Goal: Information Seeking & Learning: Learn about a topic

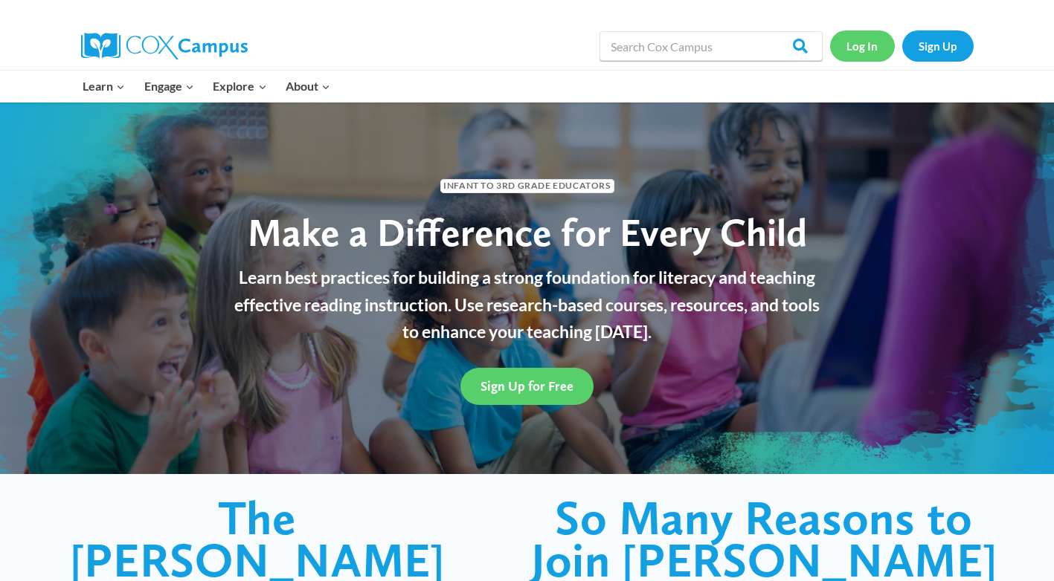
drag, startPoint x: 0, startPoint y: 0, endPoint x: 868, endPoint y: 45, distance: 868.8
click at [868, 45] on link "Log In" at bounding box center [862, 45] width 65 height 30
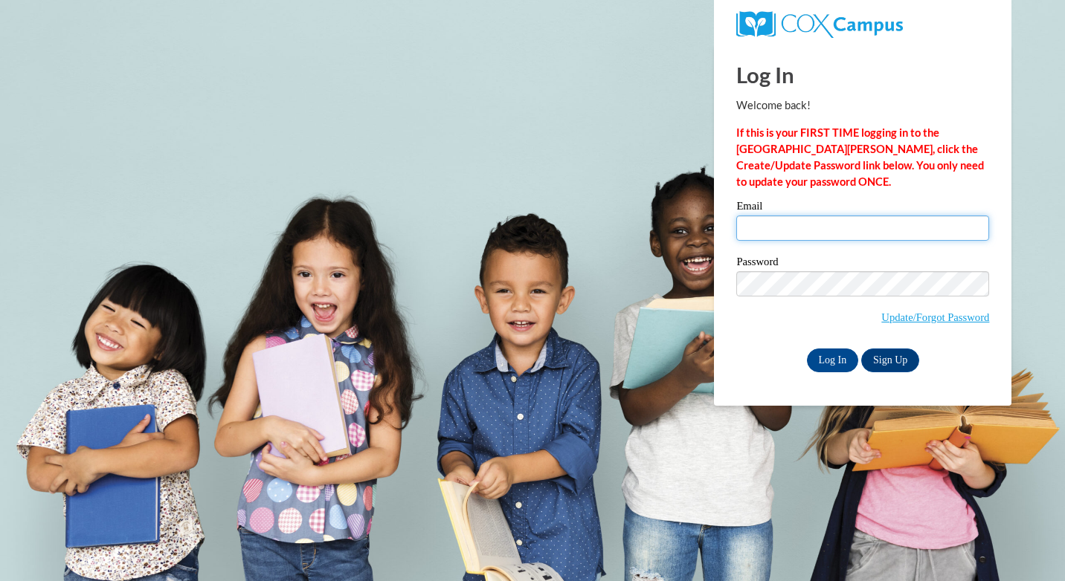
click at [772, 230] on input "Email" at bounding box center [862, 228] width 253 height 25
type input "faztwo@verizon.net"
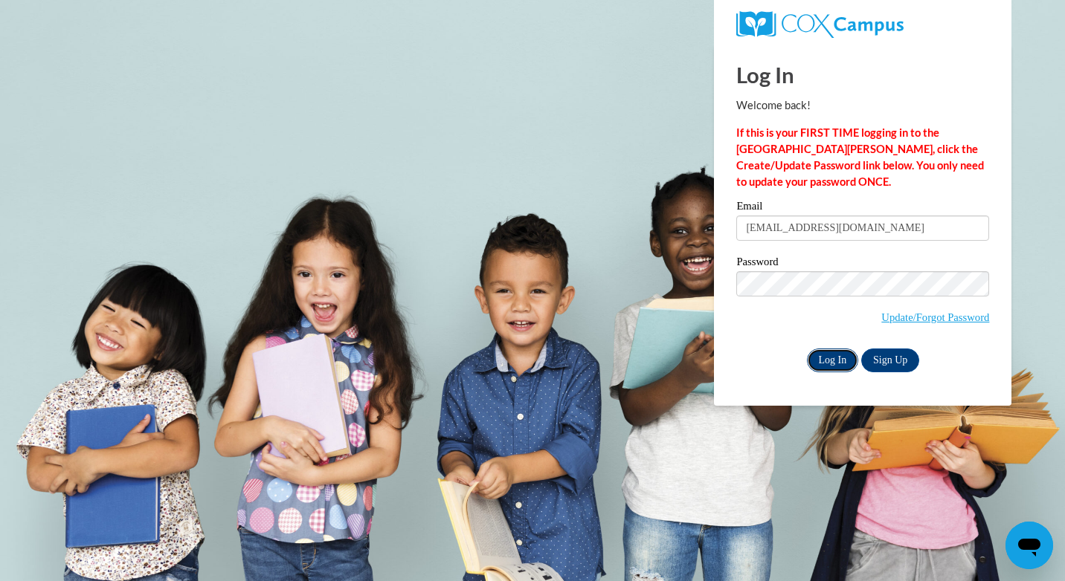
click at [833, 359] on input "Log In" at bounding box center [833, 361] width 52 height 24
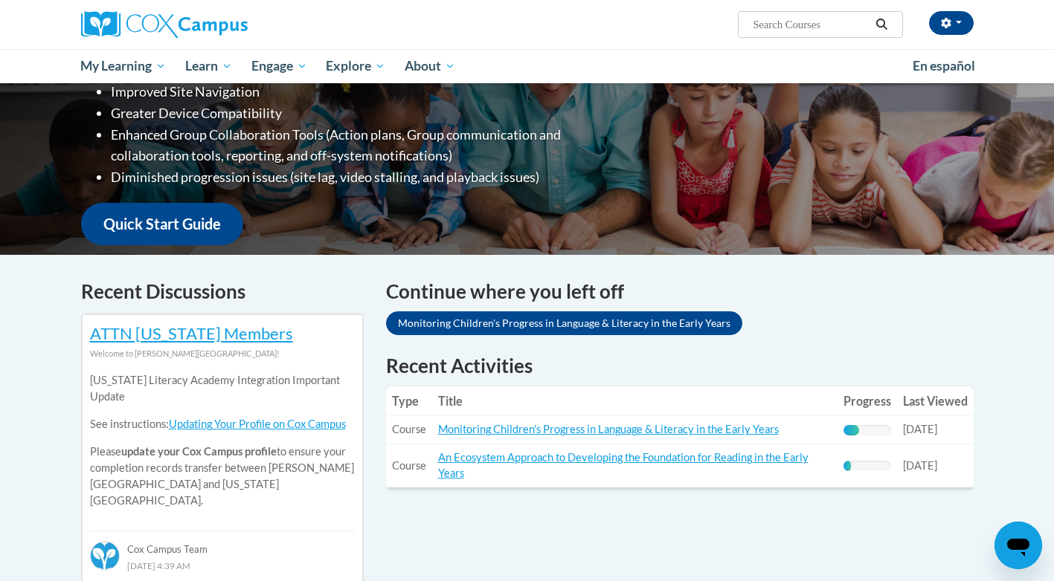
scroll to position [297, 0]
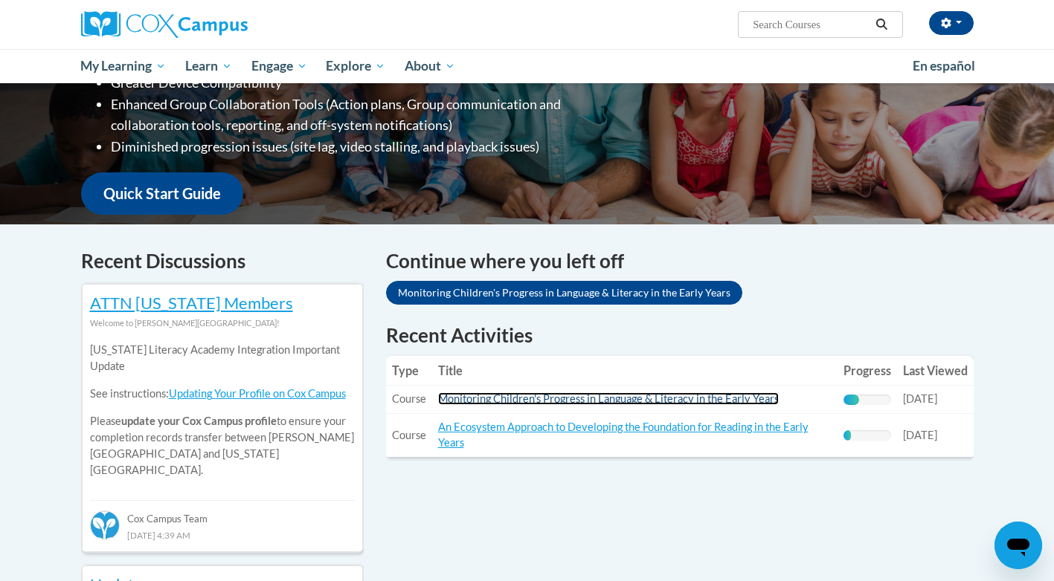
click at [726, 396] on link "Monitoring Children's Progress in Language & Literacy in the Early Years" at bounding box center [608, 399] width 341 height 13
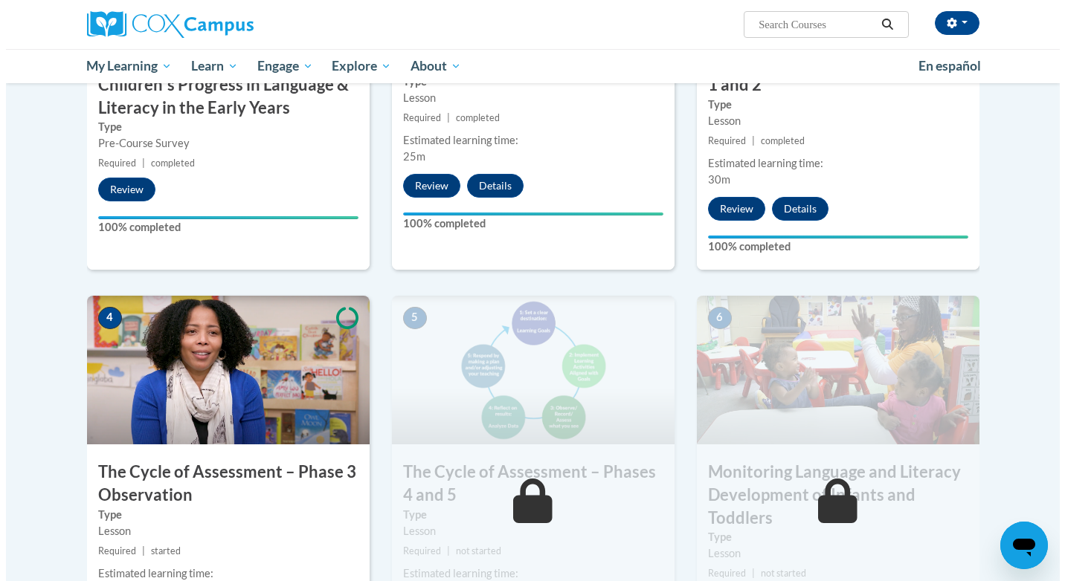
scroll to position [595, 0]
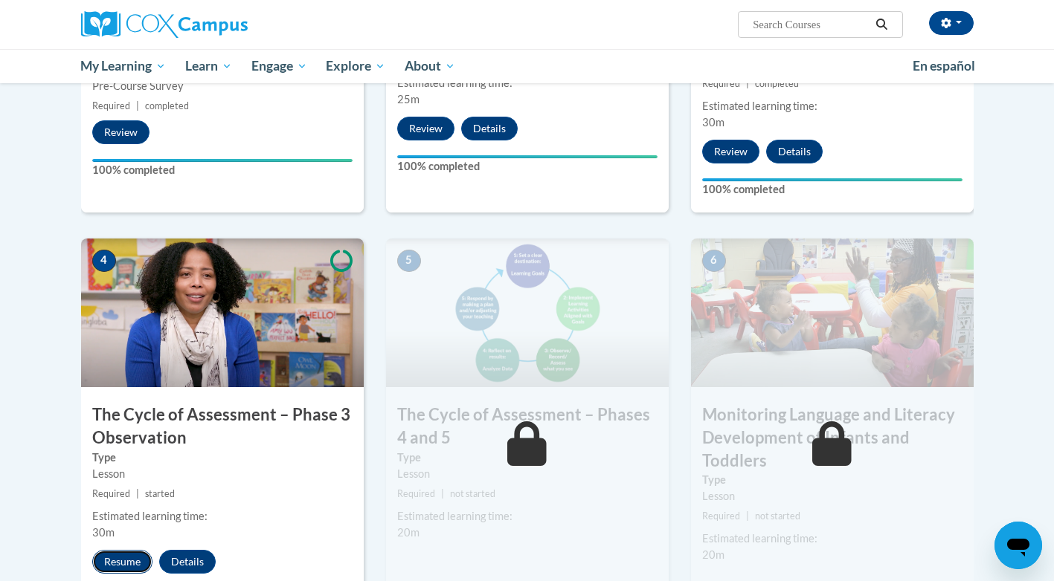
click at [129, 565] on button "Resume" at bounding box center [122, 562] width 60 height 24
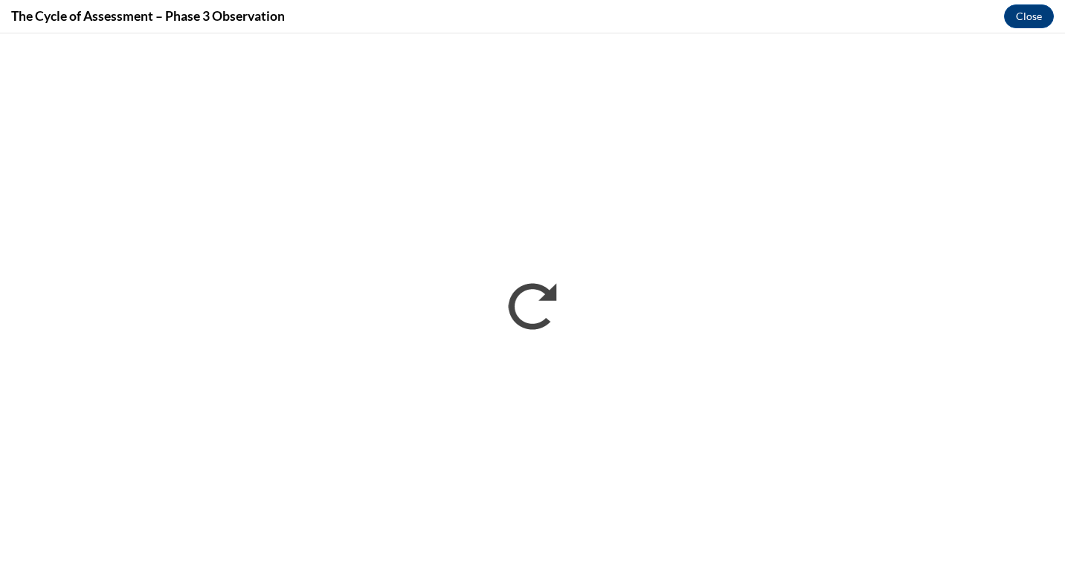
scroll to position [0, 0]
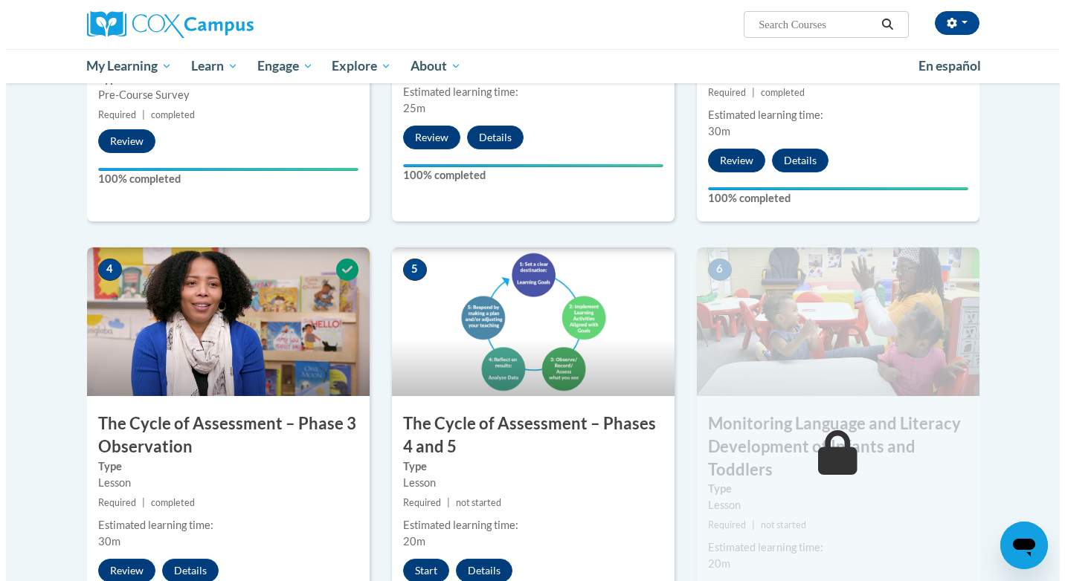
scroll to position [669, 0]
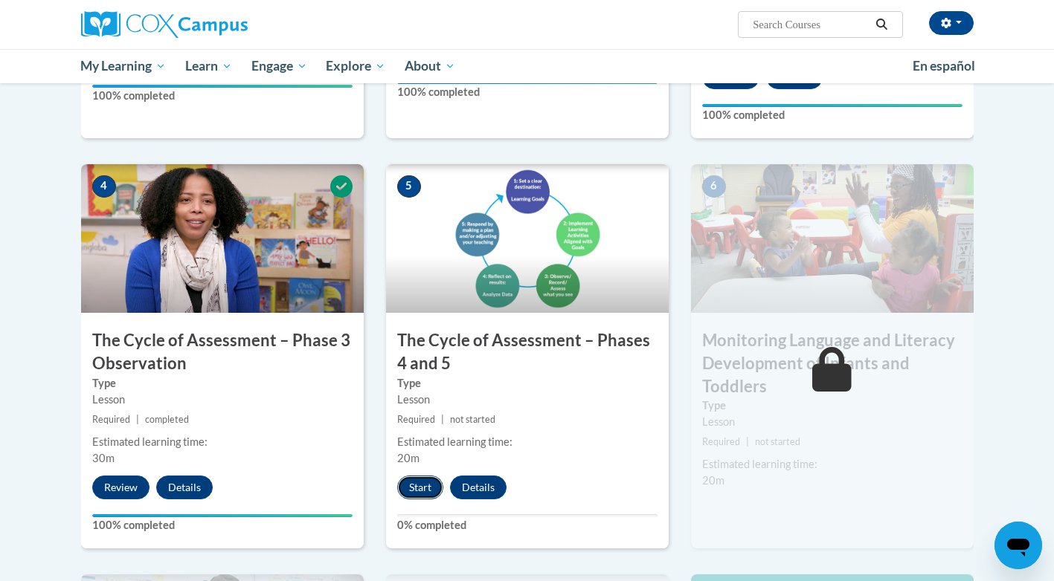
click at [418, 480] on button "Start" at bounding box center [420, 488] width 46 height 24
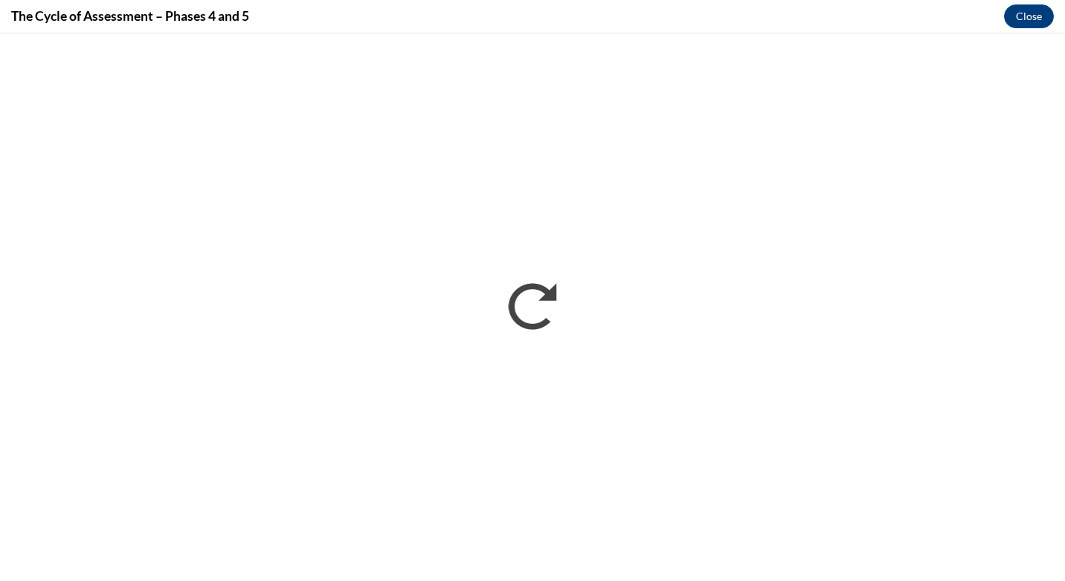
scroll to position [0, 0]
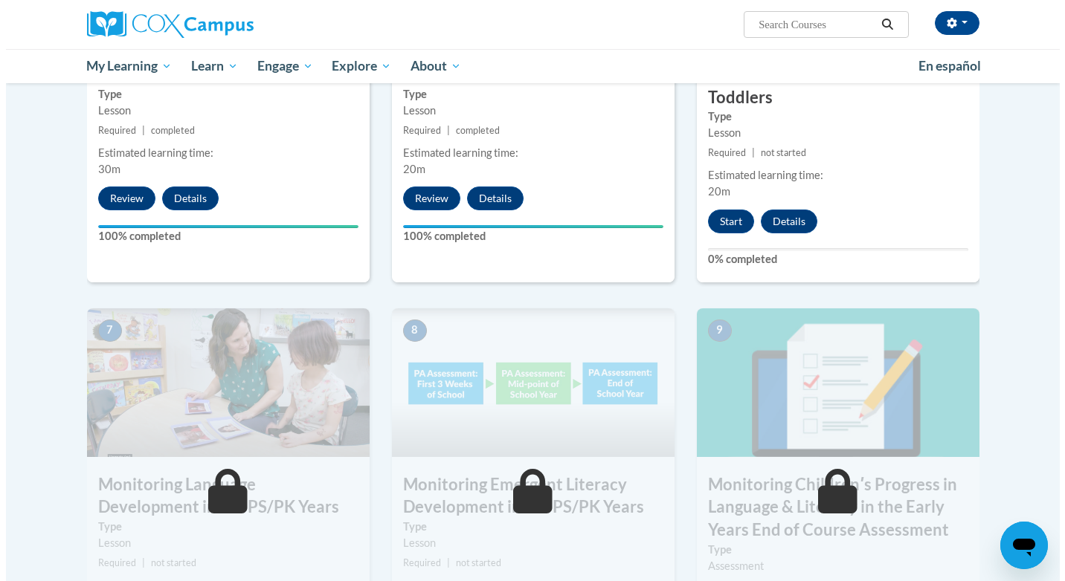
scroll to position [818, 0]
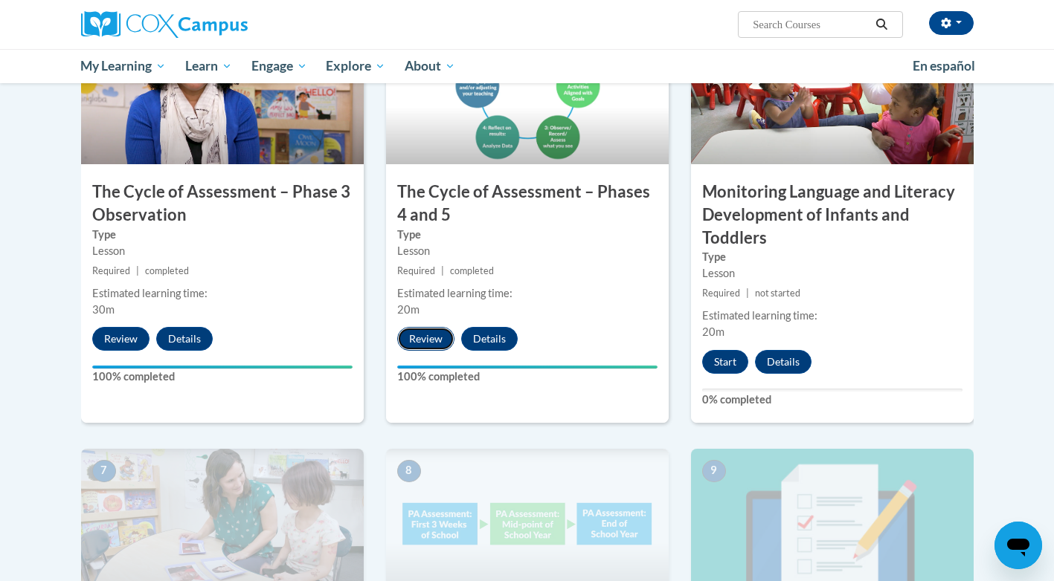
click at [408, 334] on button "Review" at bounding box center [425, 339] width 57 height 24
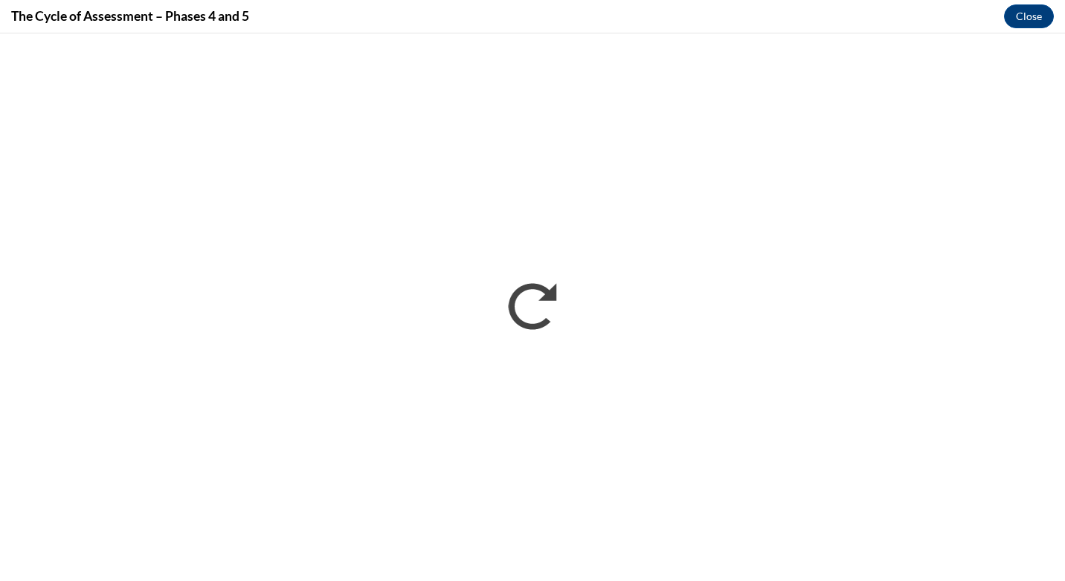
scroll to position [0, 0]
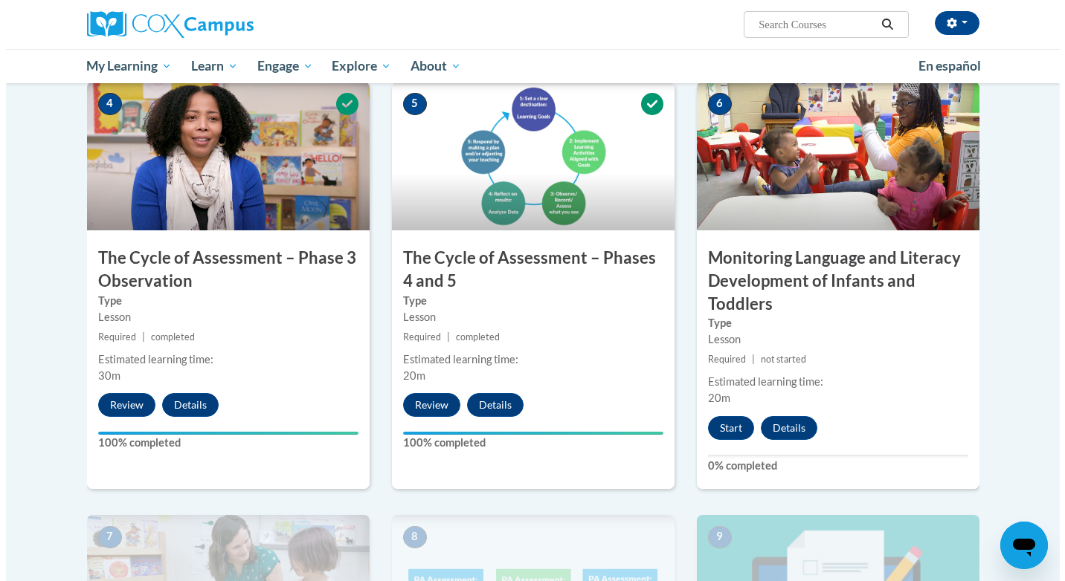
scroll to position [818, 0]
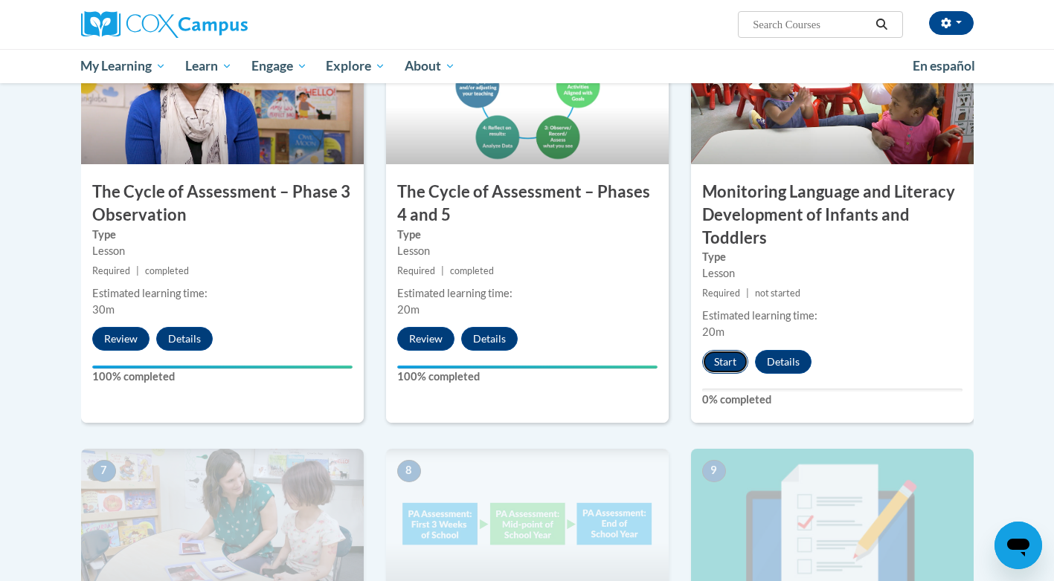
click at [723, 363] on button "Start" at bounding box center [725, 362] width 46 height 24
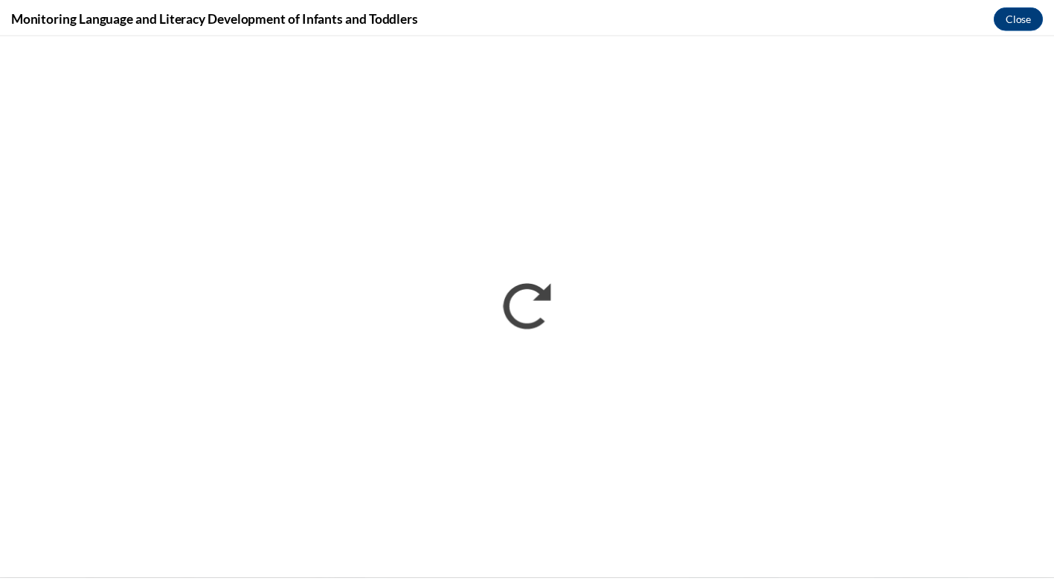
scroll to position [0, 0]
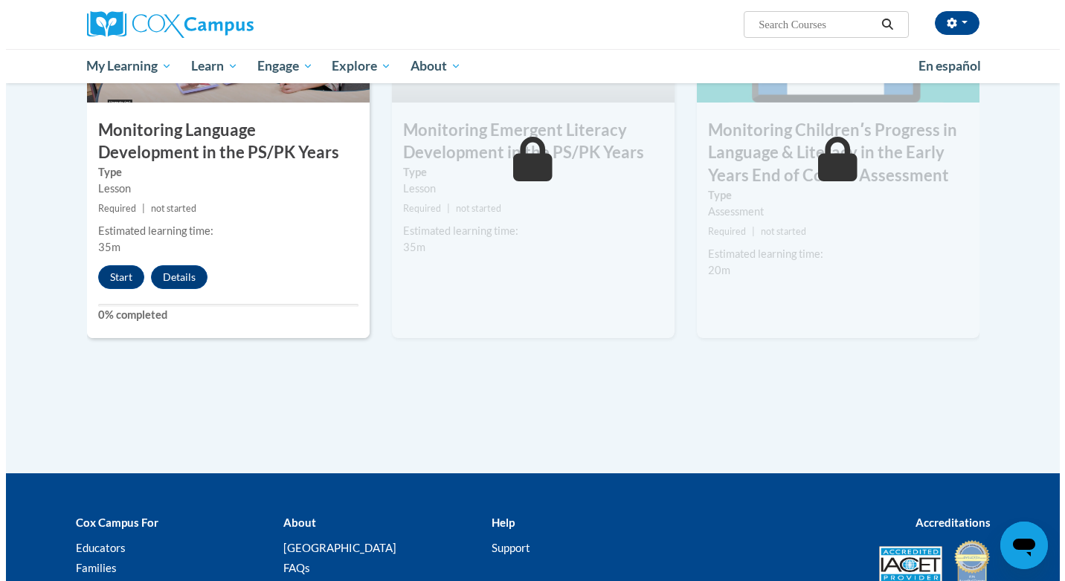
scroll to position [1301, 0]
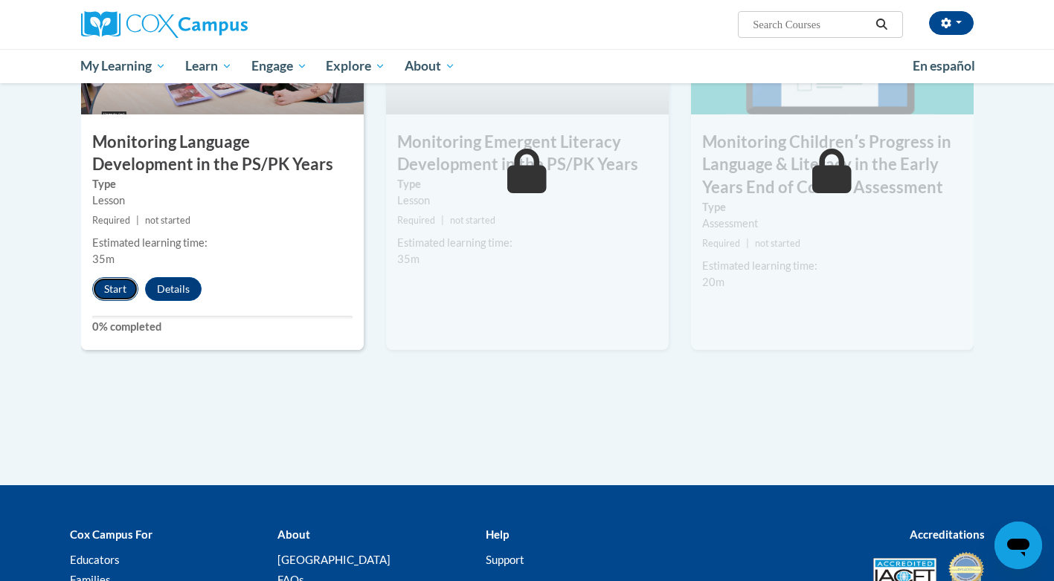
click at [122, 294] on button "Start" at bounding box center [115, 289] width 46 height 24
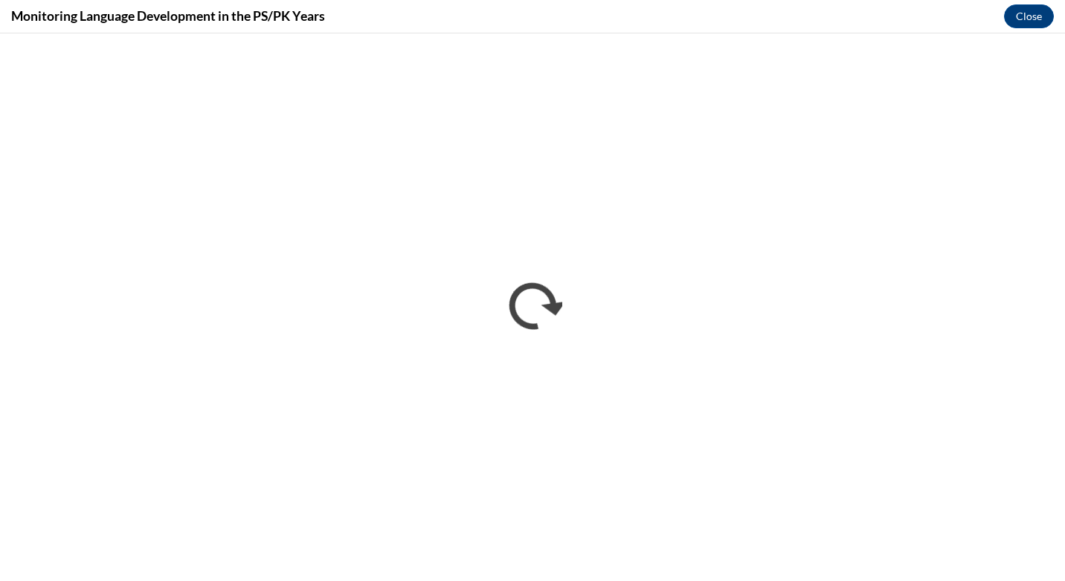
scroll to position [0, 0]
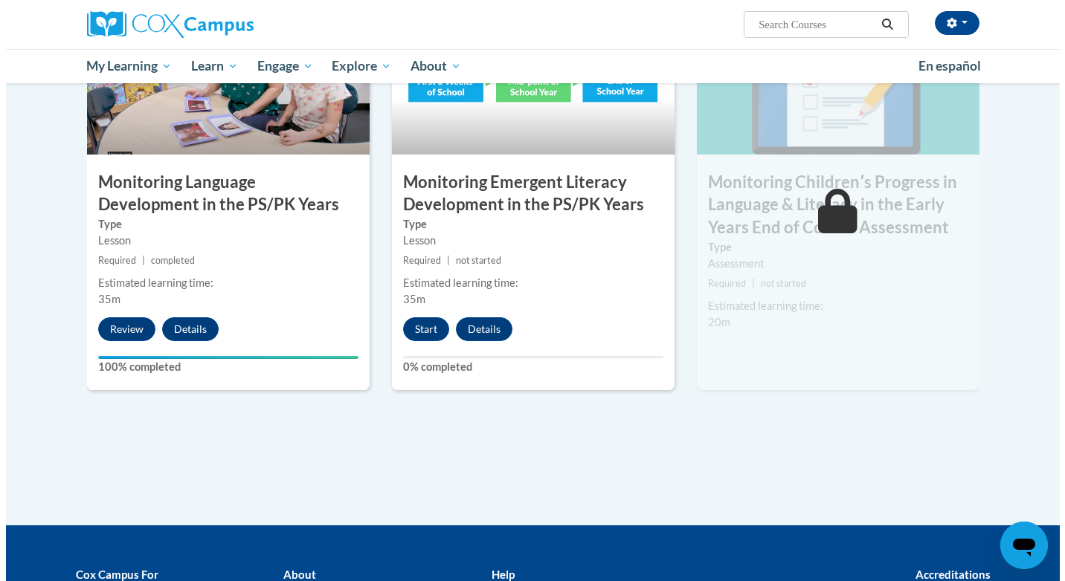
scroll to position [1264, 0]
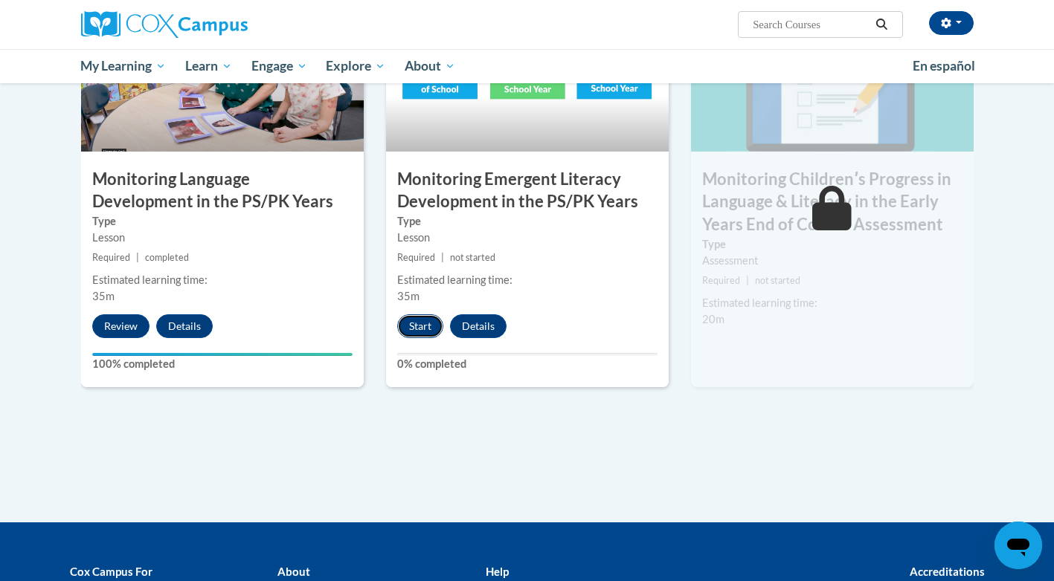
click at [424, 329] on button "Start" at bounding box center [420, 326] width 46 height 24
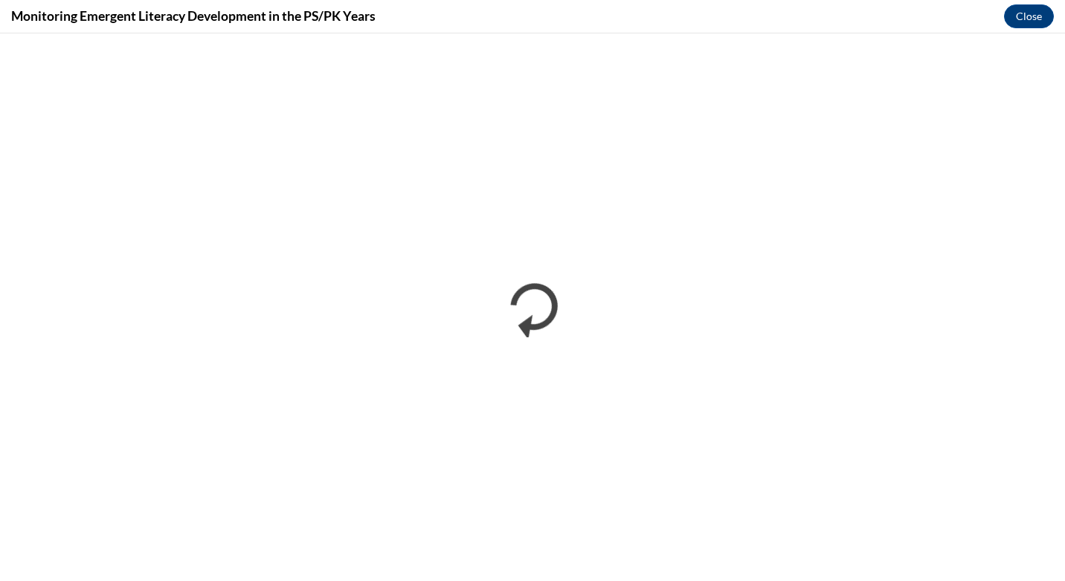
scroll to position [0, 0]
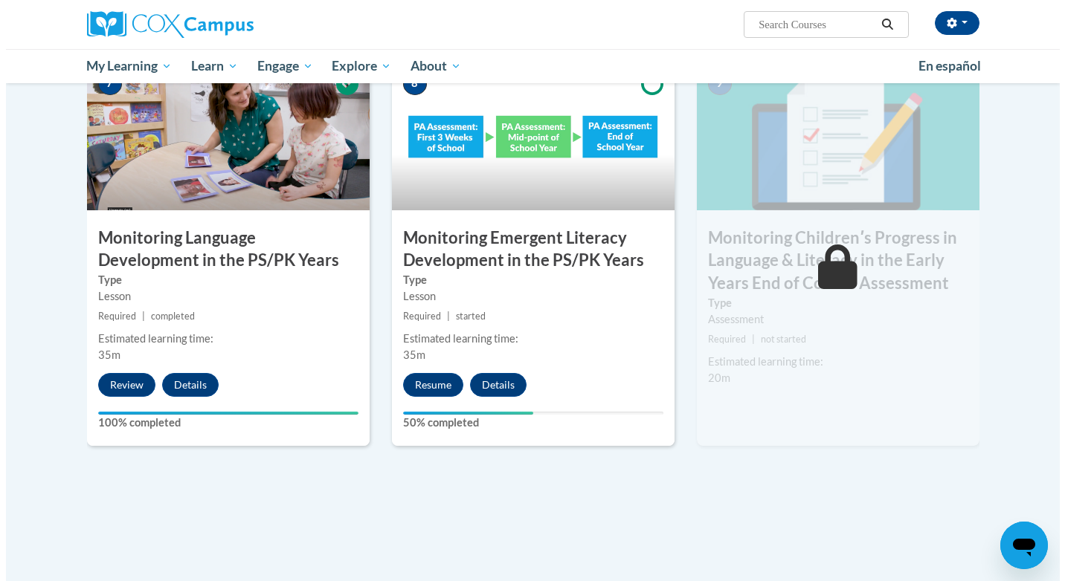
scroll to position [1264, 0]
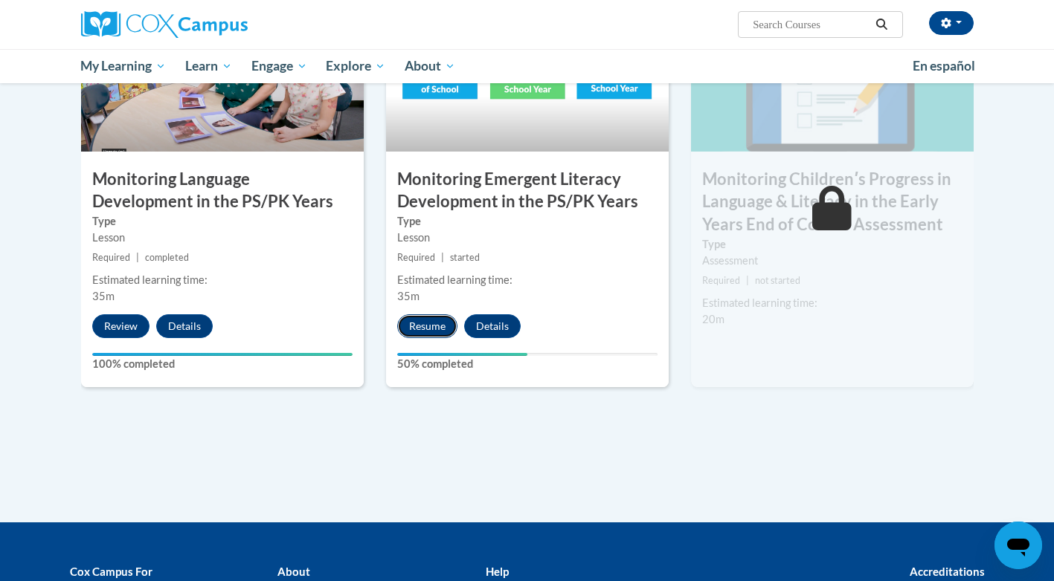
click at [422, 325] on button "Resume" at bounding box center [427, 326] width 60 height 24
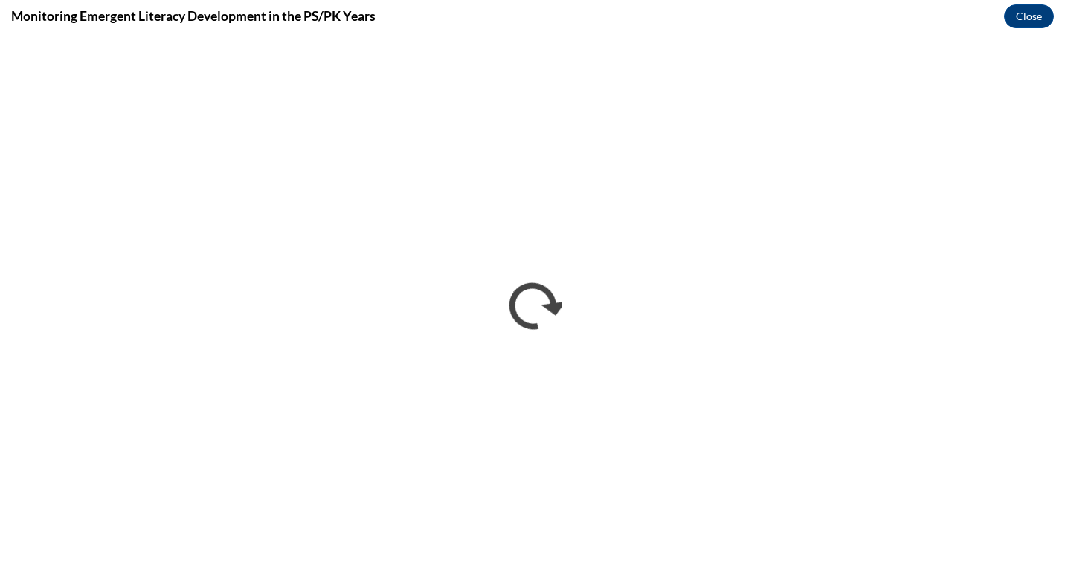
scroll to position [0, 0]
